Goal: Task Accomplishment & Management: Use online tool/utility

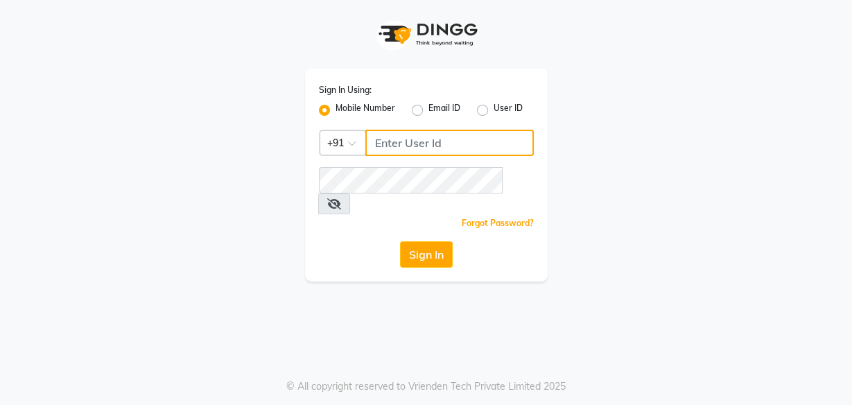
click at [415, 146] on input "Username" at bounding box center [449, 143] width 168 height 26
type input "9324069566"
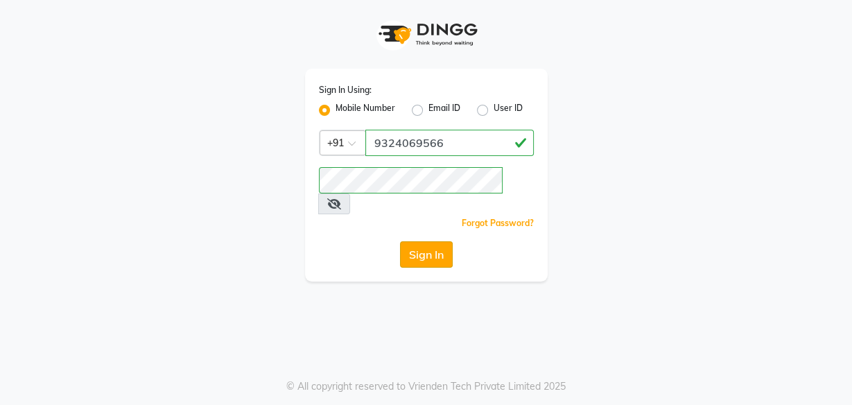
click at [423, 241] on button "Sign In" at bounding box center [426, 254] width 53 height 26
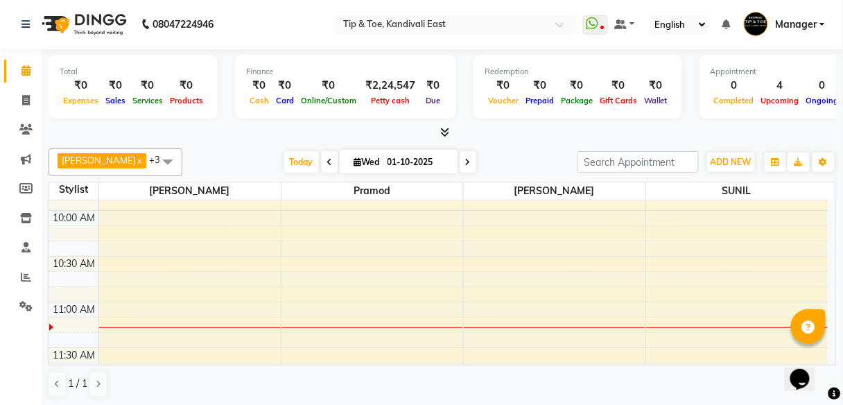
scroll to position [172, 0]
